Goal: Information Seeking & Learning: Learn about a topic

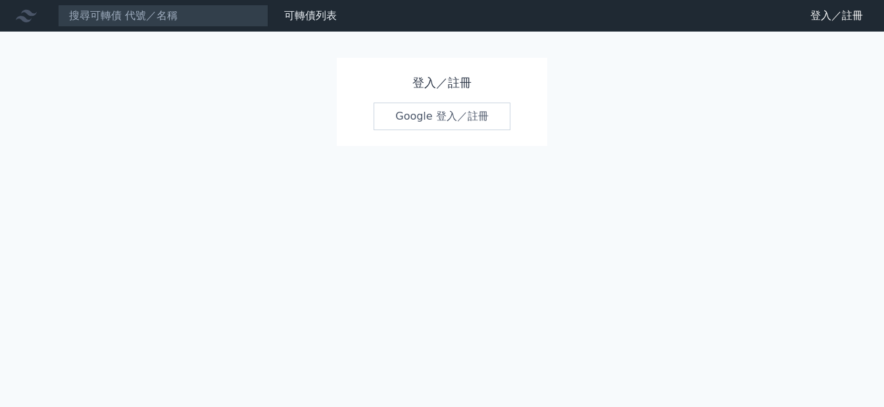
click at [426, 114] on link "Google 登入／註冊" at bounding box center [442, 117] width 137 height 28
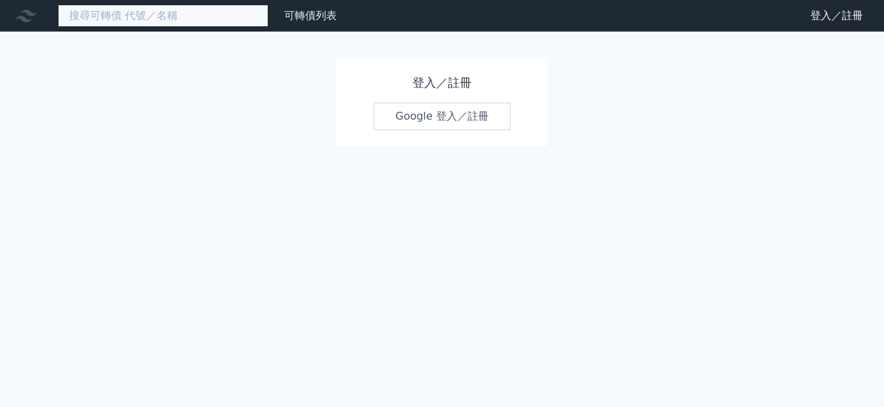
click at [166, 19] on input at bounding box center [163, 16] width 210 height 22
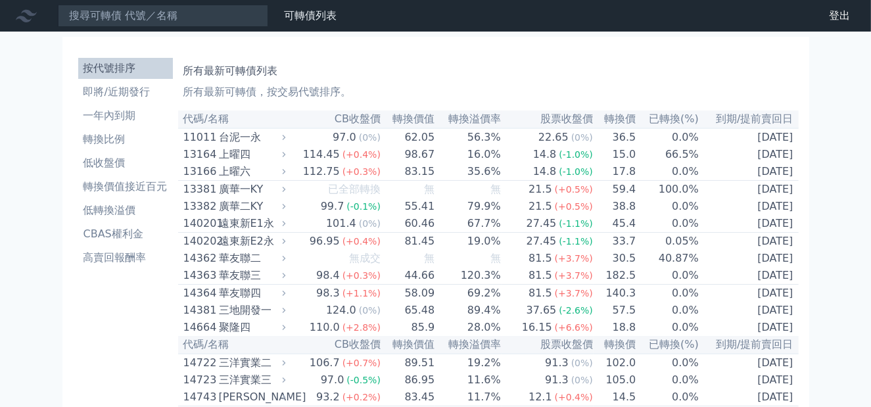
click at [100, 63] on li "按代號排序" at bounding box center [125, 69] width 95 height 16
click at [99, 15] on input at bounding box center [163, 16] width 210 height 22
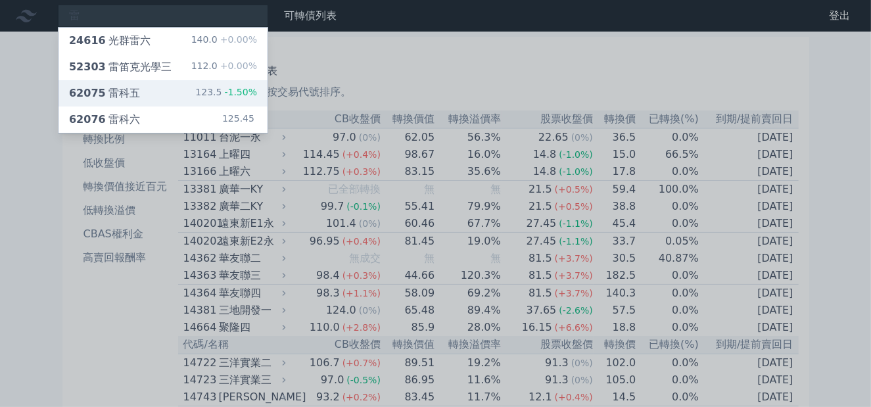
type input "雷"
click at [120, 90] on div "62075 雷科五" at bounding box center [104, 93] width 71 height 16
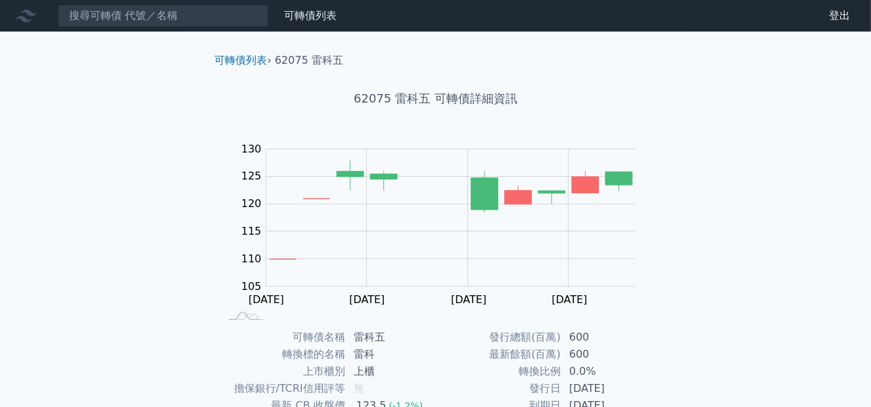
click at [185, 32] on div "可轉債列表 › 62075 雷科五 62075 雷科五 可轉債詳細資訊 Zoom Out 105 95 100 105 110 115 120 125 130…" at bounding box center [435, 328] width 505 height 593
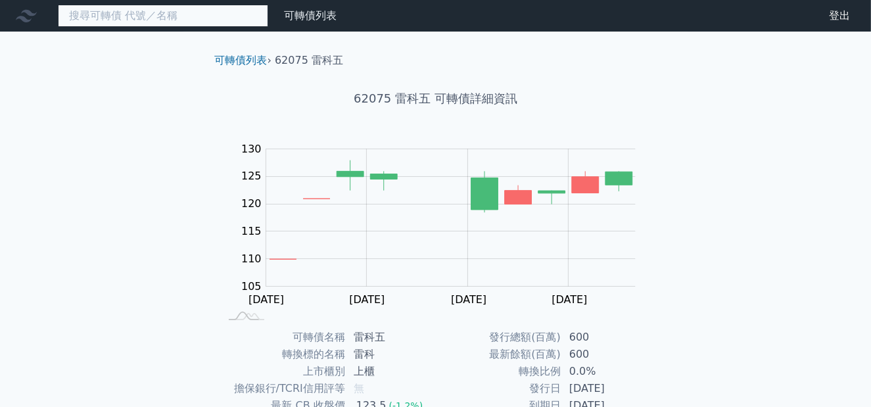
click at [179, 17] on input at bounding box center [163, 16] width 210 height 22
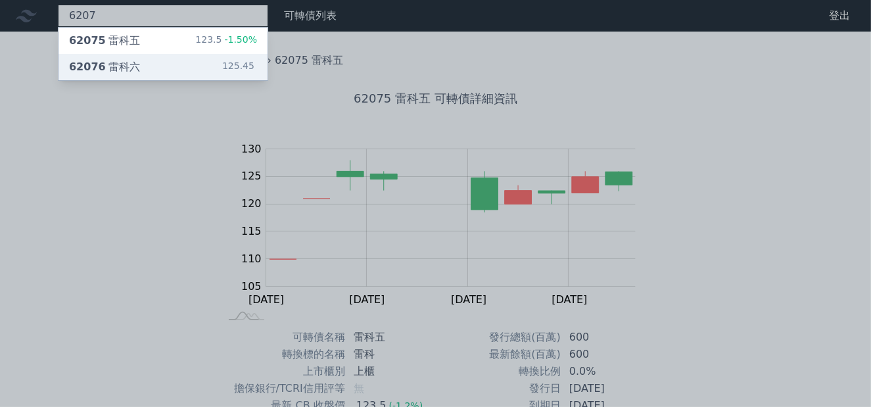
type input "6207"
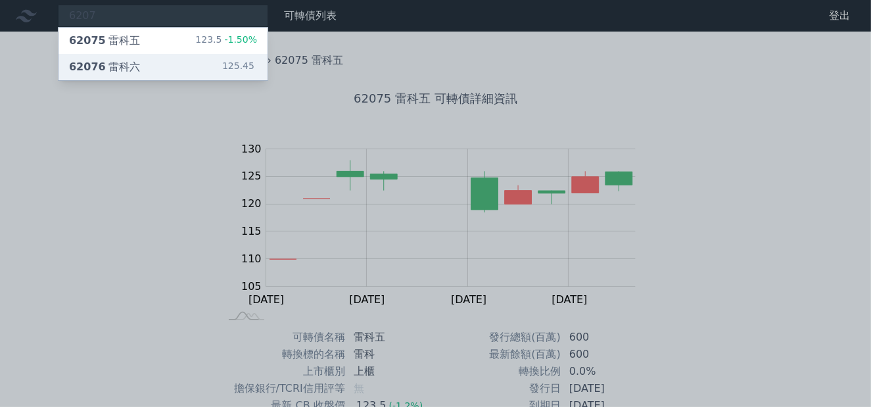
click at [103, 66] on div "62076 雷科六" at bounding box center [104, 67] width 71 height 16
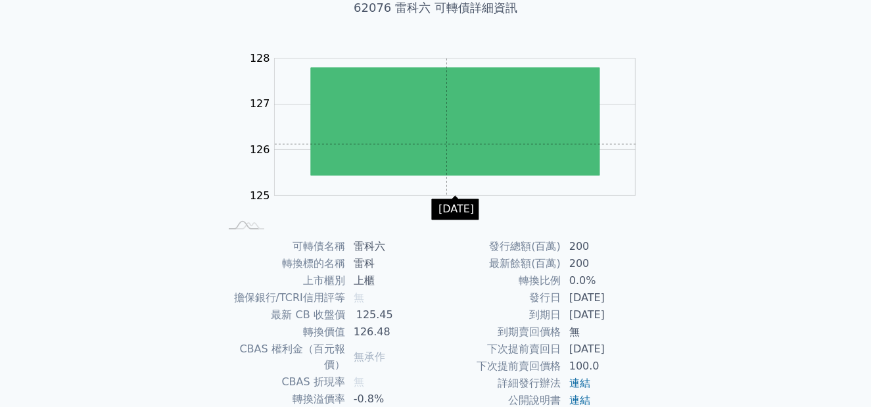
scroll to position [82, 0]
